Goal: Task Accomplishment & Management: Use online tool/utility

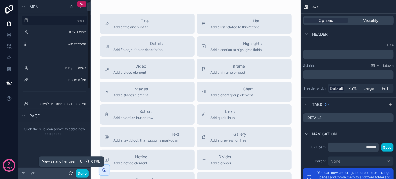
click at [71, 174] on icon at bounding box center [71, 173] width 5 height 5
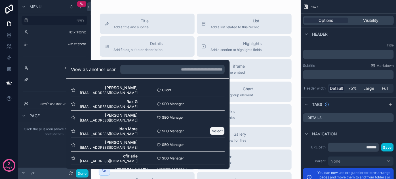
click at [214, 131] on button "Select" at bounding box center [217, 131] width 15 height 8
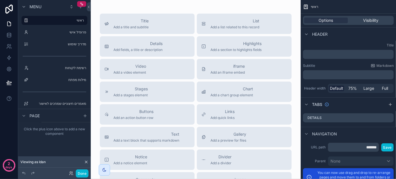
click at [71, 176] on div "Done" at bounding box center [77, 174] width 23 height 8
click at [71, 175] on icon at bounding box center [71, 173] width 5 height 5
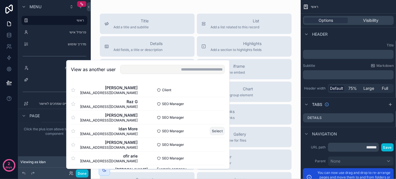
click at [212, 131] on button "Select" at bounding box center [217, 131] width 15 height 8
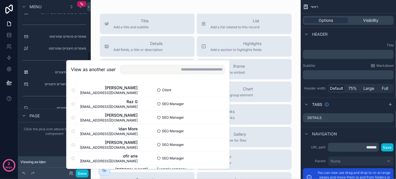
click at [36, 165] on div "Viewing as Idan" at bounding box center [54, 162] width 73 height 11
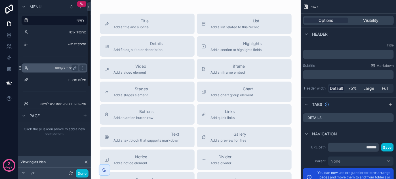
click at [66, 69] on label "רשימת לקוחות" at bounding box center [53, 68] width 45 height 5
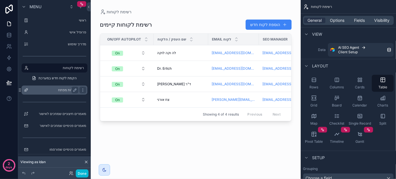
click at [60, 89] on label "מילות מפתח" at bounding box center [53, 90] width 45 height 5
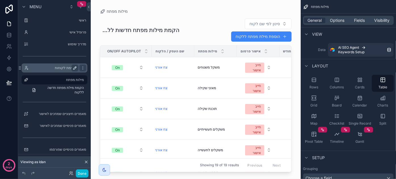
click at [75, 70] on icon "scrollable content" at bounding box center [75, 68] width 5 height 5
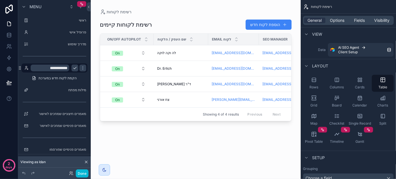
drag, startPoint x: 177, startPoint y: 123, endPoint x: 191, endPoint y: 121, distance: 13.9
click at [191, 121] on div "scrollable content" at bounding box center [196, 86] width 210 height 172
click at [64, 94] on div "מילות מפתח" at bounding box center [55, 90] width 64 height 9
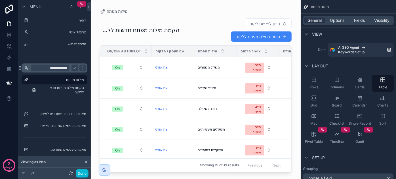
click at [163, 66] on div "scrollable content" at bounding box center [196, 86] width 210 height 172
click at [161, 67] on span "צח אורני" at bounding box center [161, 67] width 12 height 5
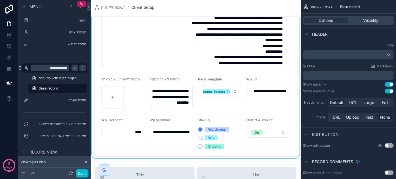
scroll to position [490, 0]
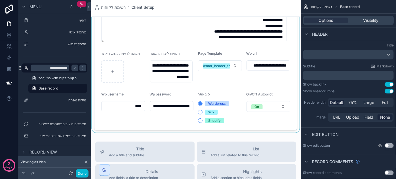
drag, startPoint x: 150, startPoint y: 81, endPoint x: 119, endPoint y: 119, distance: 49.2
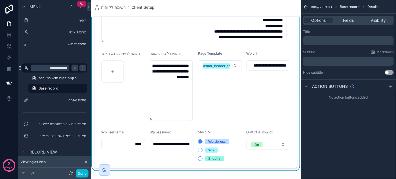
drag, startPoint x: 150, startPoint y: 81, endPoint x: 134, endPoint y: 120, distance: 42.4
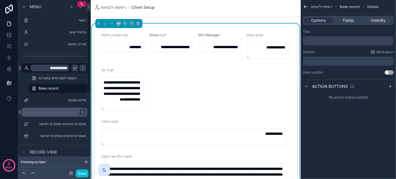
scroll to position [26, 0]
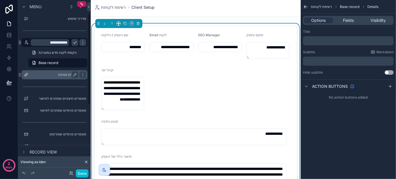
click at [70, 75] on label "מילות מפתח" at bounding box center [53, 75] width 45 height 5
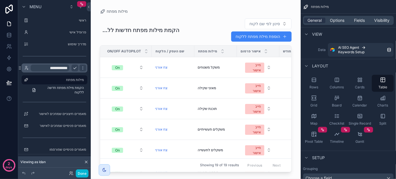
drag, startPoint x: 142, startPoint y: 170, endPoint x: 151, endPoint y: 172, distance: 10.1
click at [162, 172] on div "scrollable content" at bounding box center [196, 86] width 210 height 172
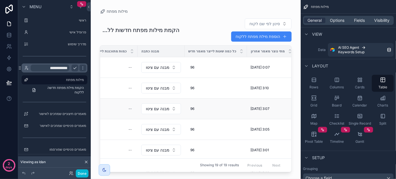
scroll to position [0, 224]
click at [168, 69] on span "מבנה עם ציטוט" at bounding box center [159, 68] width 23 height 6
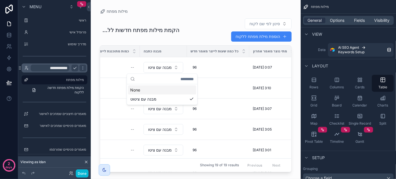
click at [144, 37] on div "הקמת מילות מפתח חדשות ללקוח סינון לפי שם לקוח הוספת מילת מפתח ללקוח" at bounding box center [196, 30] width 192 height 24
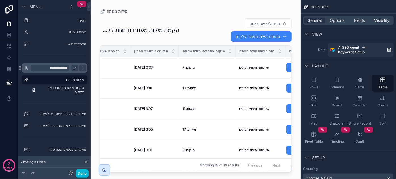
scroll to position [0, 336]
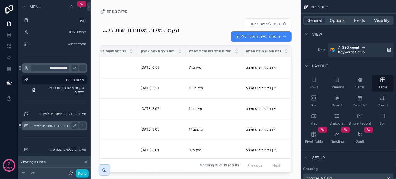
click at [56, 113] on label "מאמרים חיצוניים שמחכים לאישור" at bounding box center [59, 114] width 56 height 5
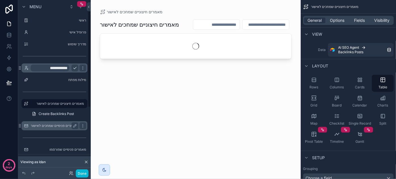
scroll to position [11, 0]
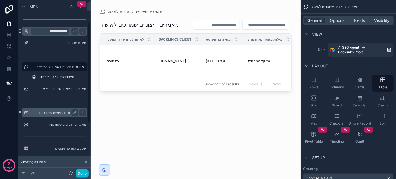
click at [64, 111] on label "מאמרים פנימיים שפורסמו" at bounding box center [53, 113] width 45 height 5
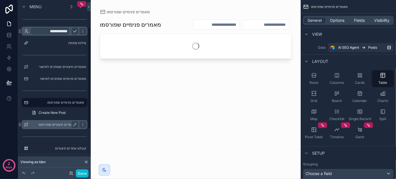
scroll to position [47, 0]
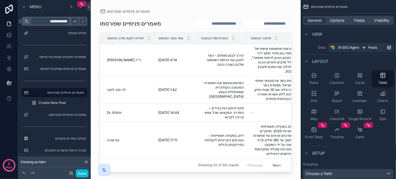
drag, startPoint x: 156, startPoint y: 171, endPoint x: 166, endPoint y: 169, distance: 9.7
click at [166, 169] on div "scrollable content" at bounding box center [196, 86] width 210 height 172
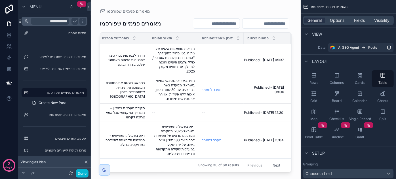
scroll to position [0, 102]
click at [169, 44] on div "תיאור הפוסט" at bounding box center [173, 38] width 49 height 11
click at [171, 67] on span "הוראות מותאמות אישית של ניתוחי בטן מחיר מתוך דרך "התכנון הנכון לניתוח אסתטי", כ…" at bounding box center [173, 60] width 43 height 27
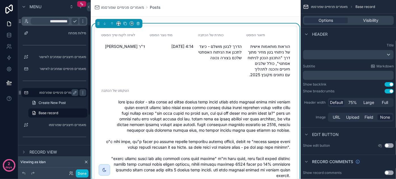
click at [51, 92] on label "מאמרים פנימיים שפורסמו" at bounding box center [53, 93] width 45 height 5
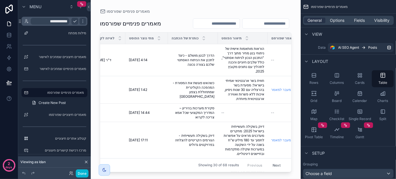
scroll to position [0, 102]
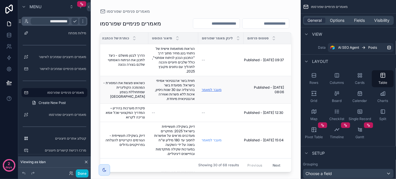
click at [205, 92] on link "מעבר למאמר" at bounding box center [212, 90] width 20 height 4
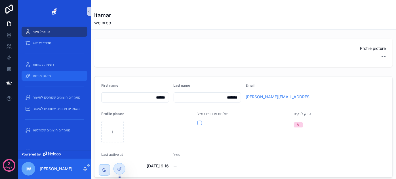
click at [44, 75] on span "מילות מפתח" at bounding box center [42, 76] width 18 height 5
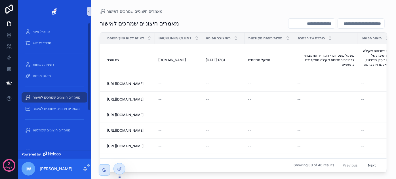
click at [28, 173] on div "iw" at bounding box center [29, 169] width 14 height 14
click at [28, 171] on span "iw" at bounding box center [29, 169] width 6 height 7
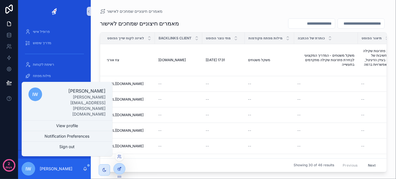
click at [123, 169] on div at bounding box center [119, 169] width 11 height 11
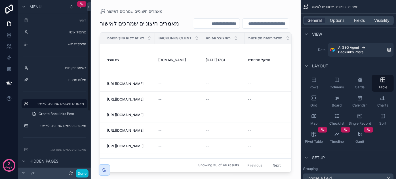
click at [122, 166] on div "Showing 30 of 46 results Previous Next" at bounding box center [195, 166] width 191 height 14
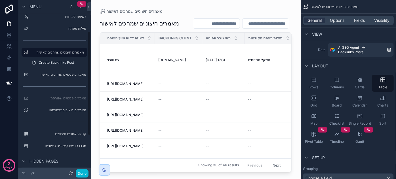
click at [0, 0] on icon "scrollable content" at bounding box center [0, 0] width 0 height 0
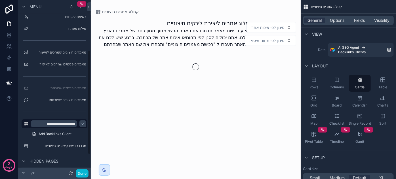
scroll to position [83, 0]
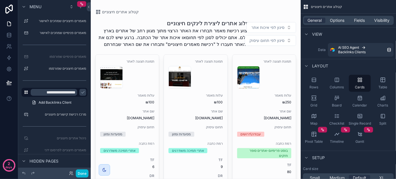
click at [268, 28] on span "סינון לפי איכות אתר" at bounding box center [267, 28] width 33 height 6
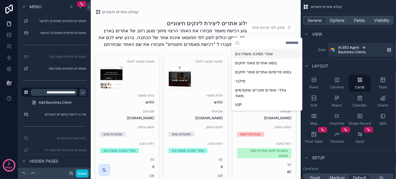
click at [218, 38] on p "לביצוע רכישת מאמר תבחרו את האתר הרצוי מתוך מגוון רחב של אתרים בארץ ובעולם. אתם …" at bounding box center [174, 37] width 158 height 20
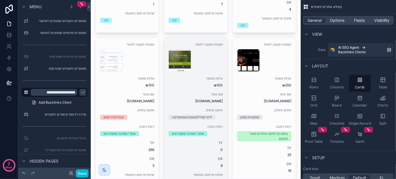
scroll to position [180, 0]
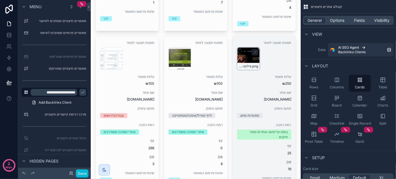
click at [249, 64] on div "צילום-מסך-2025-08-20-102216 .png" at bounding box center [248, 58] width 23 height 23
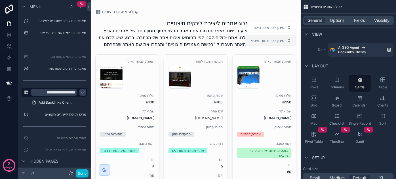
click at [267, 43] on span "סינון לפי תחום עיסוק" at bounding box center [267, 41] width 35 height 6
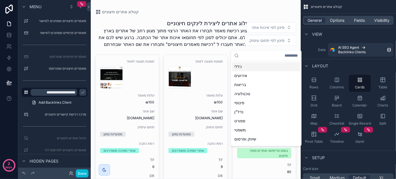
click at [216, 37] on p "לביצוע רכישת מאמר תבחרו את האתר הרצוי מתוך מגוון רחב של אתרים בארץ ובעולם. אתם …" at bounding box center [174, 37] width 158 height 20
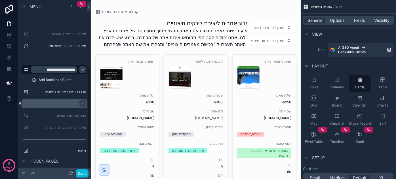
scroll to position [61, 0]
